Goal: Navigation & Orientation: Find specific page/section

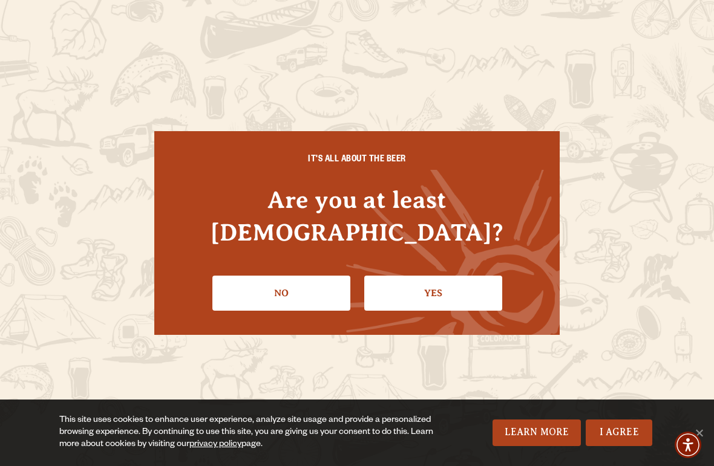
click at [413, 285] on link "Yes" at bounding box center [433, 293] width 138 height 35
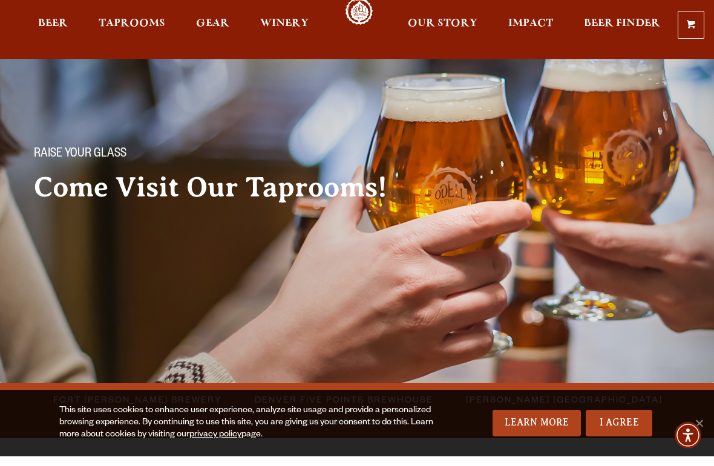
click at [10, 285] on img at bounding box center [357, 196] width 714 height 393
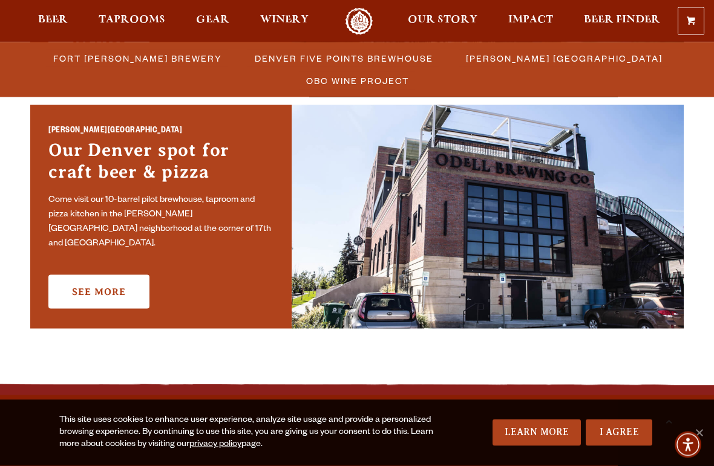
scroll to position [881, 0]
click at [95, 278] on link "See More" at bounding box center [98, 292] width 101 height 34
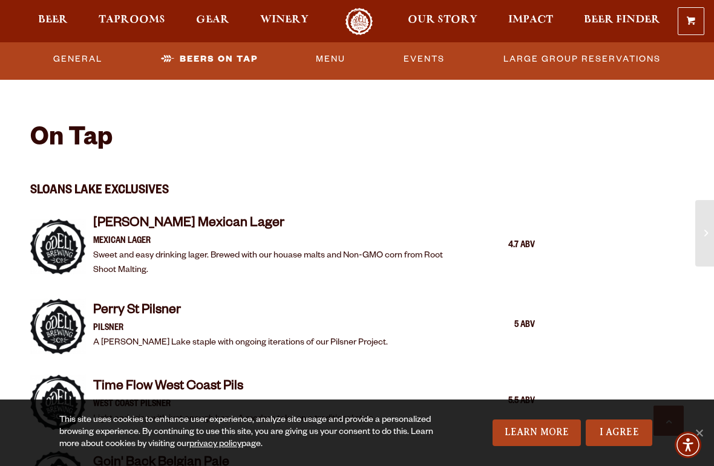
scroll to position [936, 0]
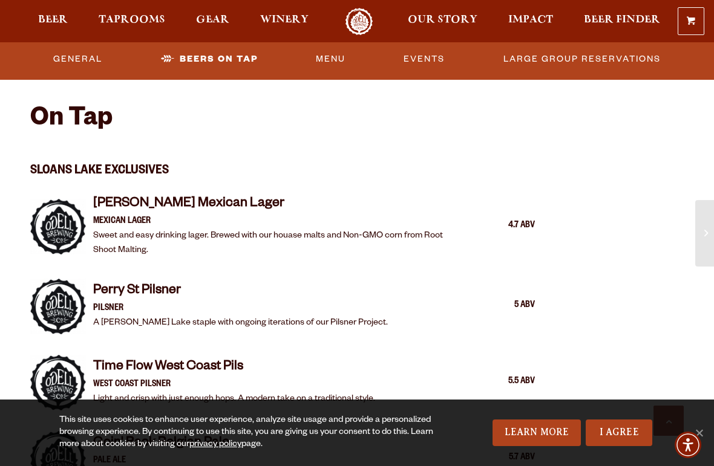
click at [131, 21] on span "Taprooms" at bounding box center [132, 20] width 67 height 10
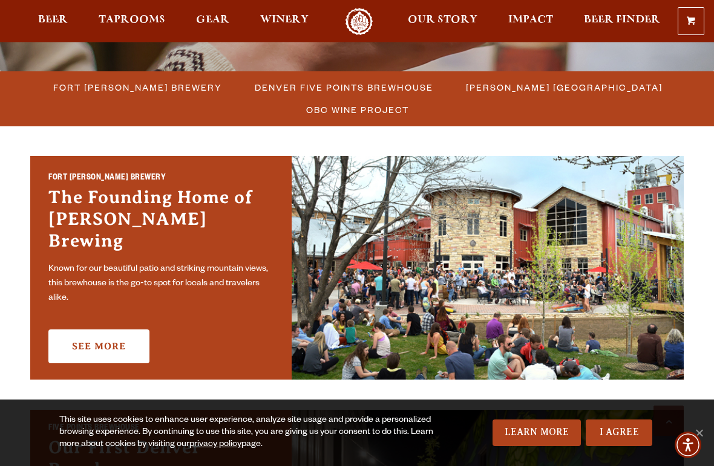
scroll to position [321, 0]
click at [255, 92] on span "Denver Five Points Brewhouse" at bounding box center [344, 88] width 178 height 18
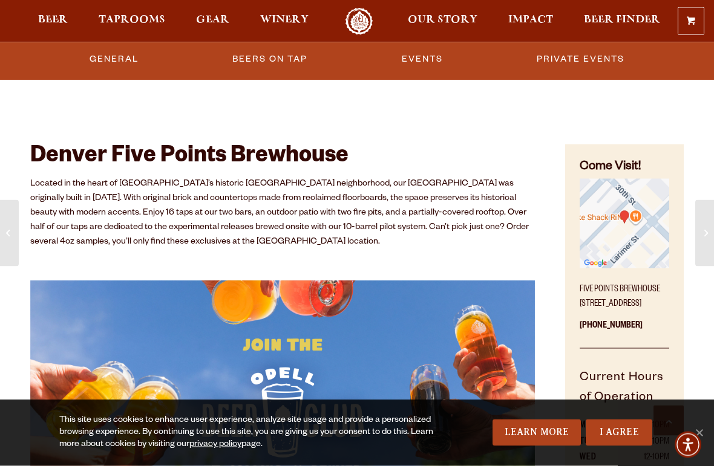
scroll to position [373, 0]
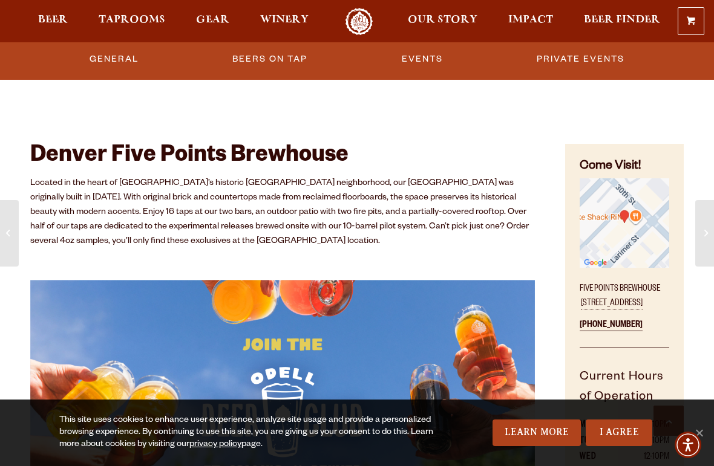
click at [637, 224] on img "Find on Google Maps (opens in a new window)" at bounding box center [625, 223] width 90 height 90
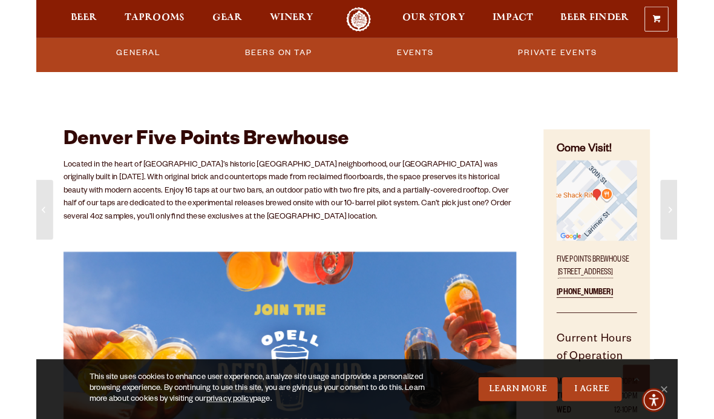
scroll to position [422, 0]
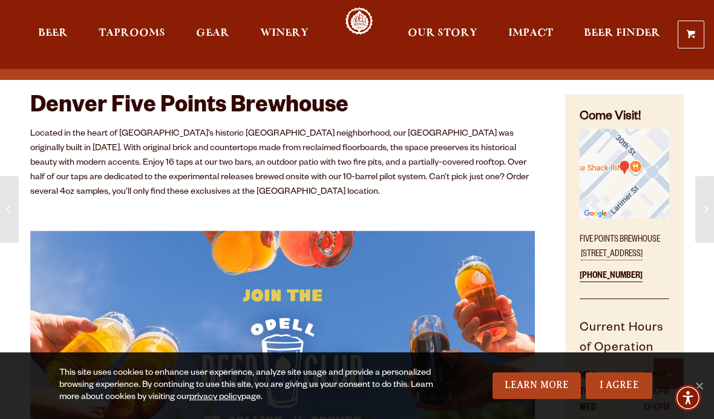
click at [124, 34] on span "Taprooms" at bounding box center [132, 33] width 67 height 10
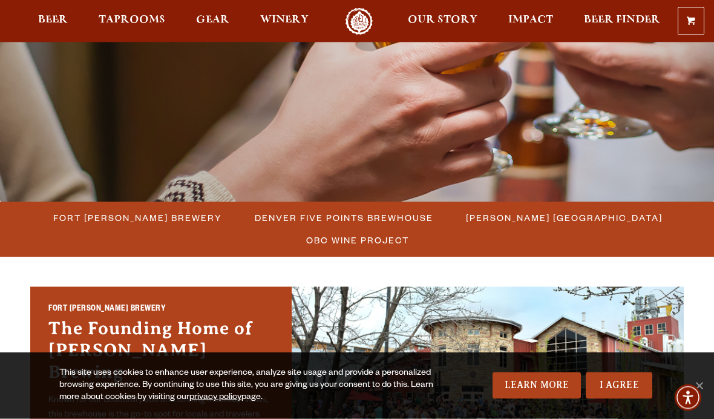
scroll to position [193, 0]
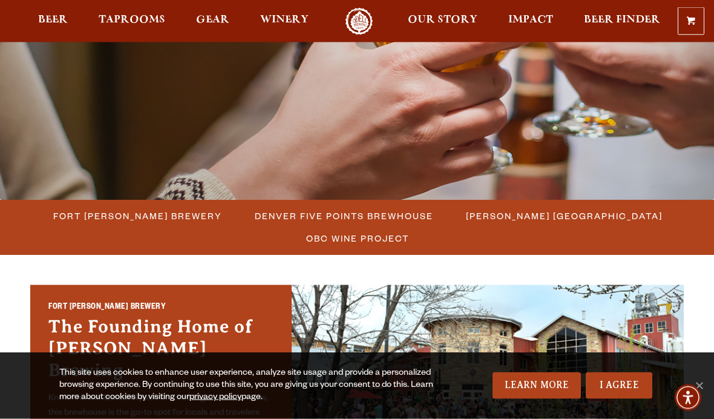
click at [546, 214] on span "[PERSON_NAME] [GEOGRAPHIC_DATA]" at bounding box center [564, 217] width 197 height 18
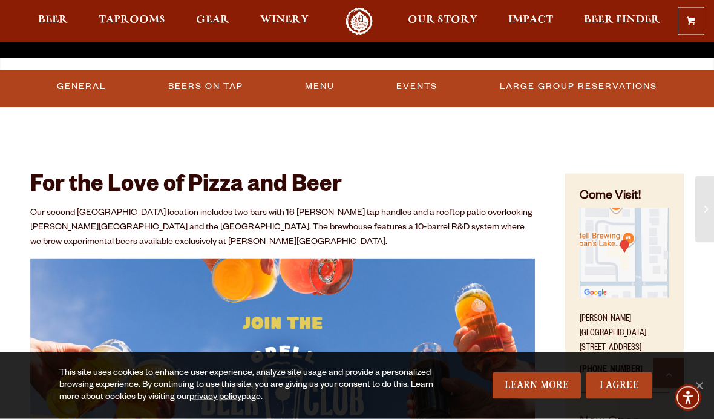
scroll to position [344, 0]
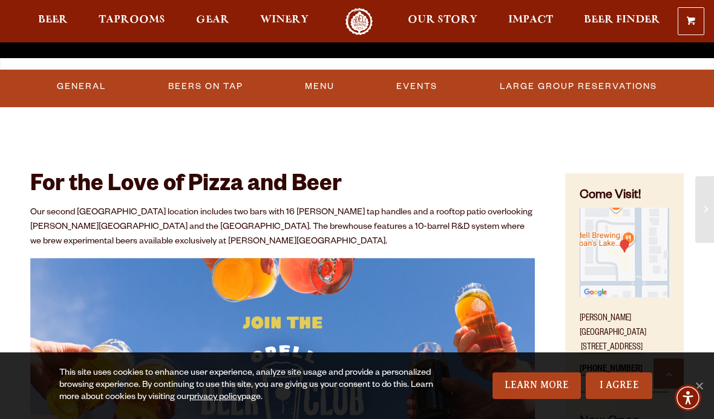
click at [617, 246] on img "Find on Google Maps (opens in a new window)" at bounding box center [625, 253] width 90 height 90
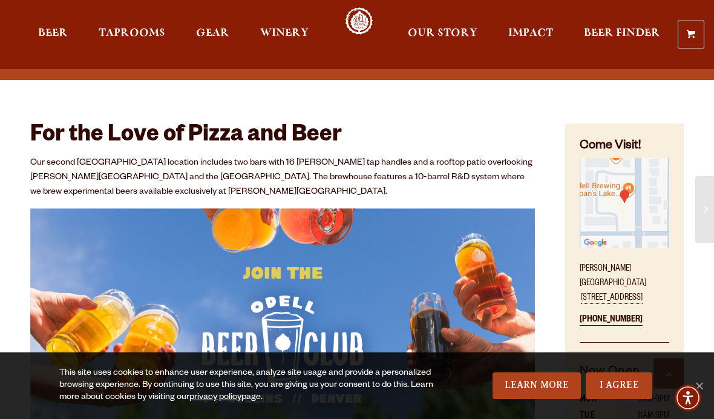
click at [114, 34] on span "Taprooms" at bounding box center [132, 33] width 67 height 10
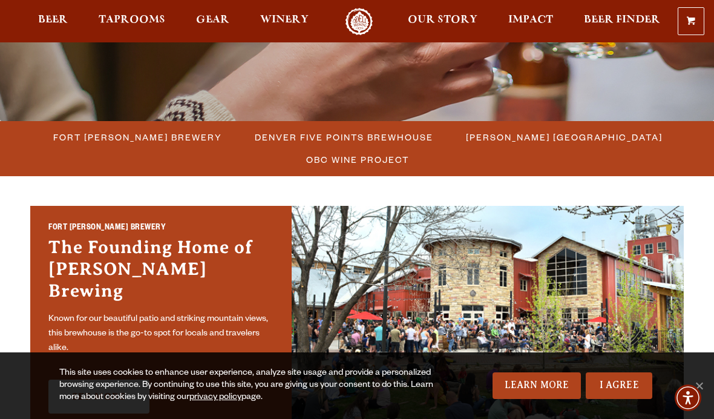
scroll to position [275, 0]
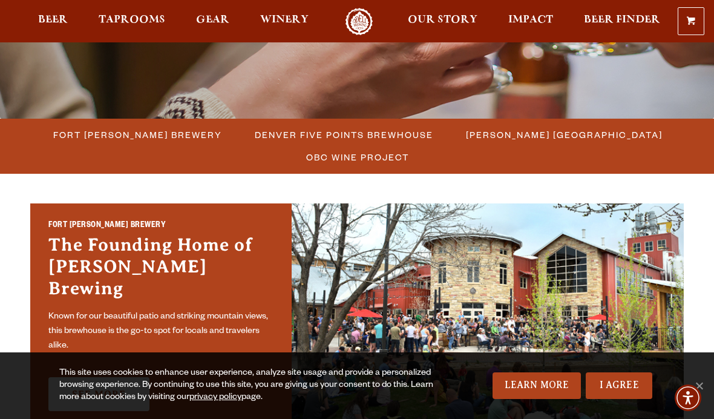
click at [262, 142] on span "Denver Five Points Brewhouse" at bounding box center [344, 135] width 178 height 18
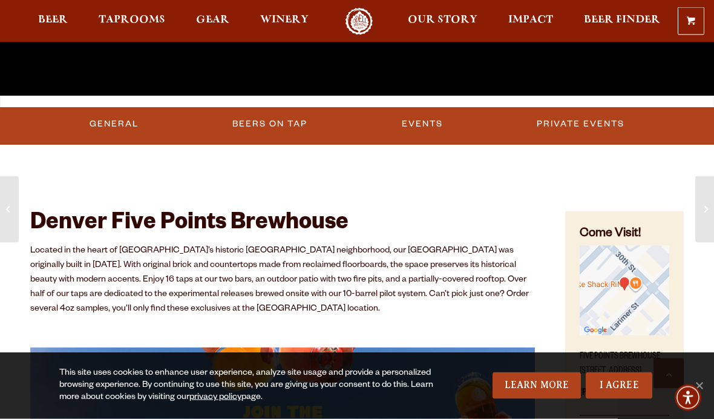
scroll to position [306, 0]
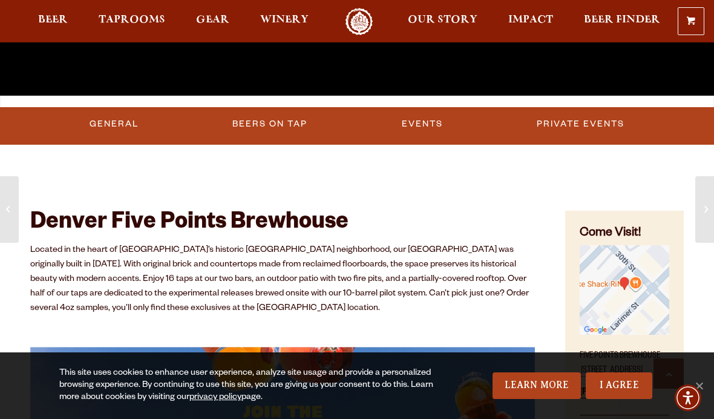
click at [629, 280] on img "Find on Google Maps (opens in a new window)" at bounding box center [625, 290] width 90 height 90
